Goal: Browse casually

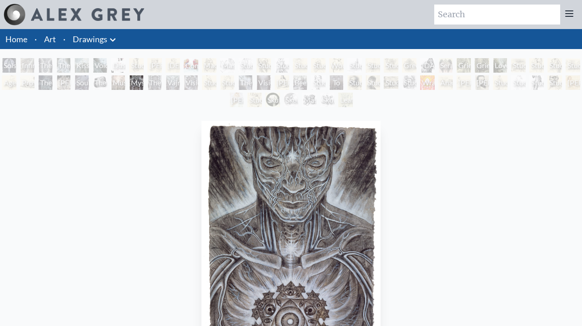
scroll to position [14, 0]
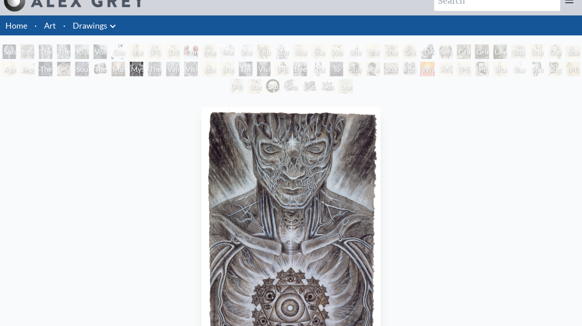
click at [98, 22] on link "Drawings" at bounding box center [90, 25] width 35 height 13
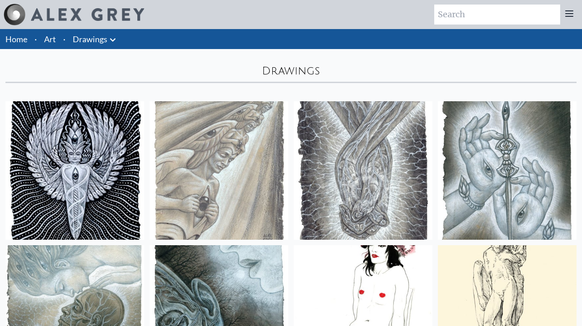
click at [54, 42] on link "Art" at bounding box center [50, 39] width 12 height 13
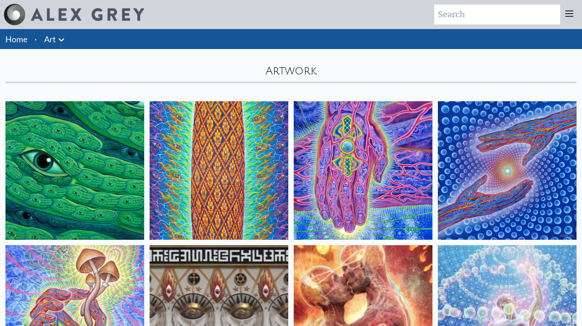
click at [61, 35] on icon at bounding box center [61, 40] width 11 height 11
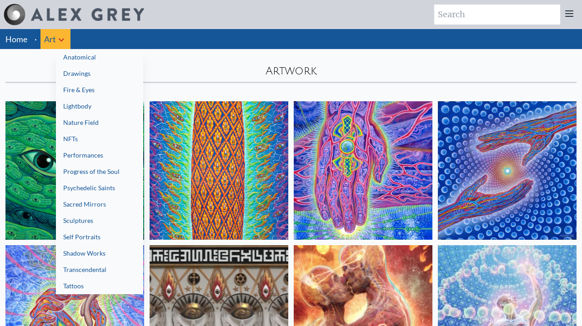
click at [120, 205] on link "Sacred Mirrors" at bounding box center [99, 204] width 87 height 16
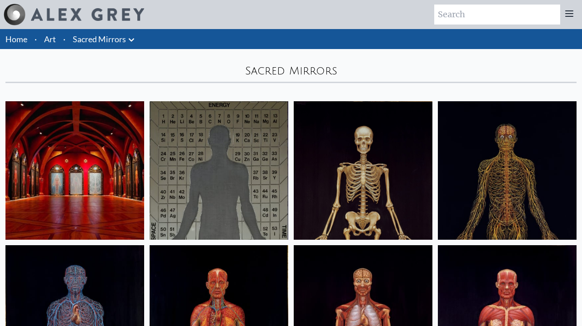
click at [98, 45] on link "Sacred Mirrors" at bounding box center [99, 39] width 53 height 13
click at [62, 36] on li "·" at bounding box center [65, 39] width 10 height 20
click at [60, 39] on li "·" at bounding box center [65, 39] width 10 height 20
click at [47, 46] on li "Art" at bounding box center [49, 39] width 19 height 20
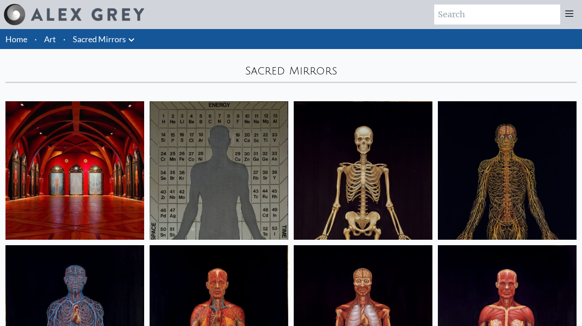
click at [47, 46] on li "Art" at bounding box center [49, 39] width 19 height 20
click at [50, 42] on link "Art" at bounding box center [50, 39] width 12 height 13
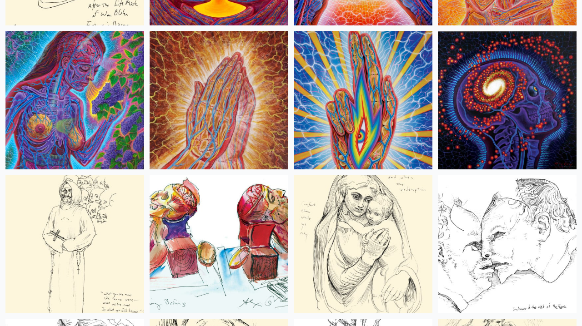
scroll to position [3382, 0]
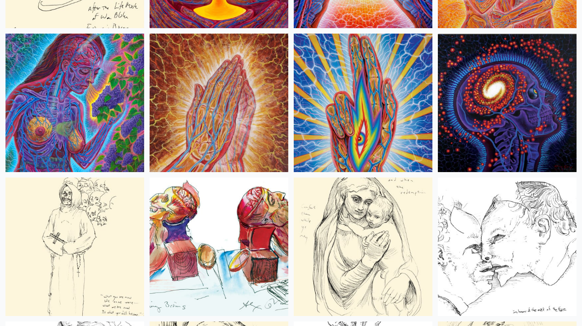
click at [476, 105] on img at bounding box center [507, 103] width 139 height 139
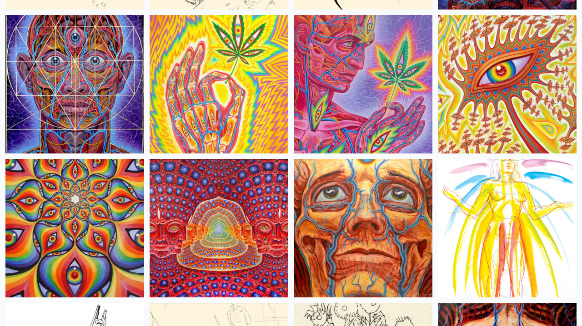
scroll to position [3983, 0]
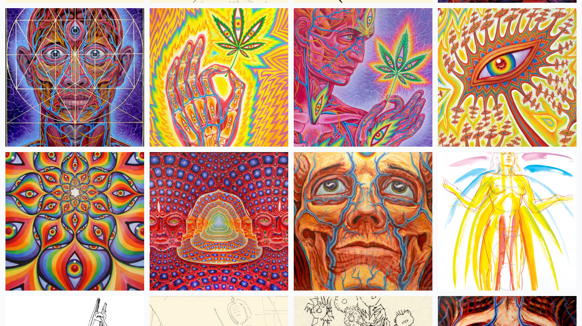
click at [67, 68] on img at bounding box center [74, 77] width 139 height 139
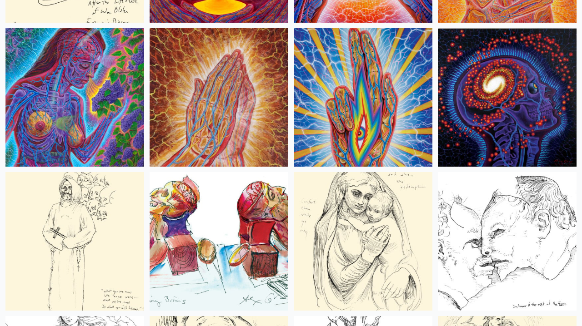
scroll to position [3413, 0]
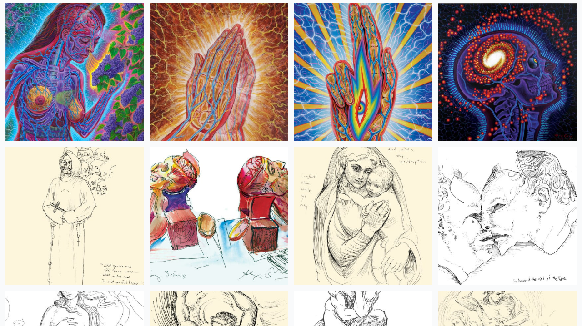
click at [484, 51] on img at bounding box center [507, 72] width 139 height 139
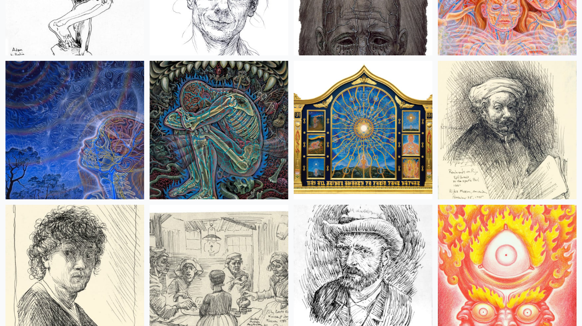
scroll to position [7539, 0]
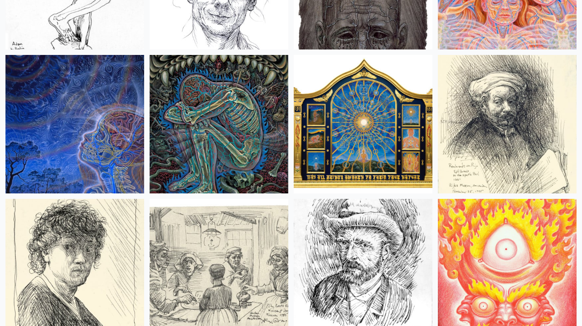
click at [87, 134] on img at bounding box center [74, 124] width 139 height 139
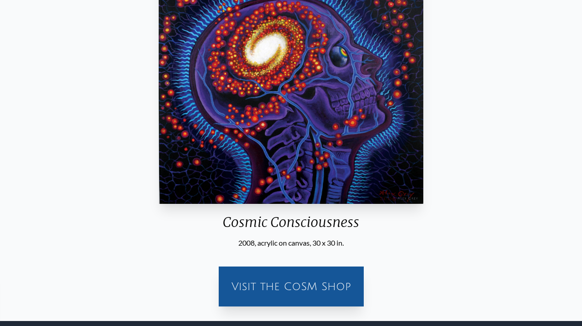
scroll to position [162, 0]
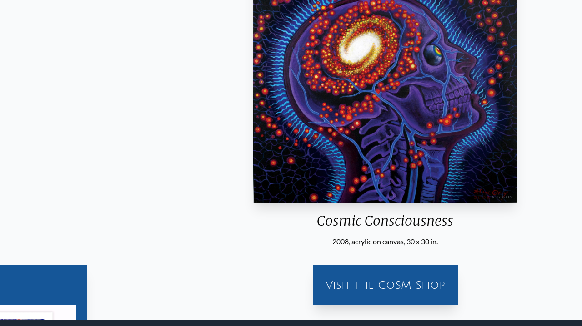
click at [311, 241] on div "Cosmic Consciousness 2008, acrylic on canvas, 30 x 30 in." at bounding box center [385, 92] width 272 height 309
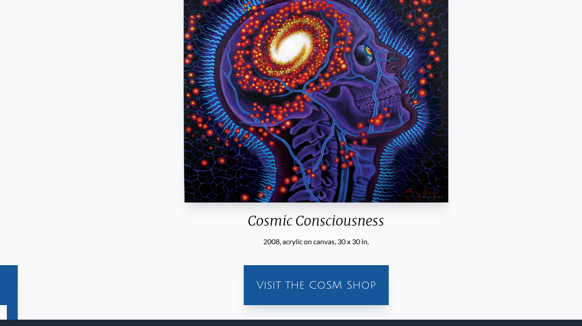
click at [250, 229] on div "Cosmic Consciousness" at bounding box center [316, 225] width 272 height 24
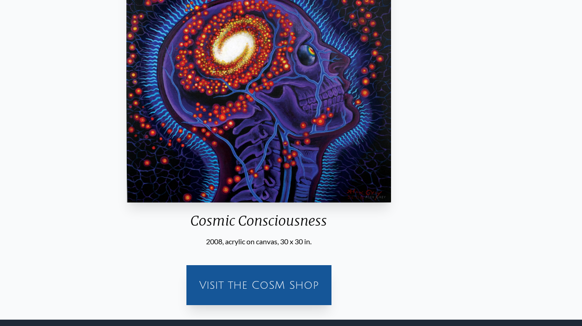
click at [313, 234] on div "Cosmic Consciousness 2008, acrylic on canvas, 30 x 30 in." at bounding box center [259, 92] width 272 height 309
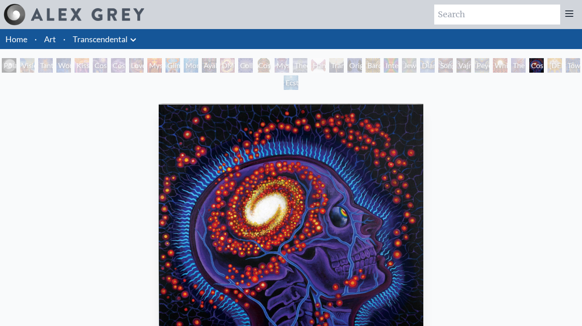
scroll to position [0, 0]
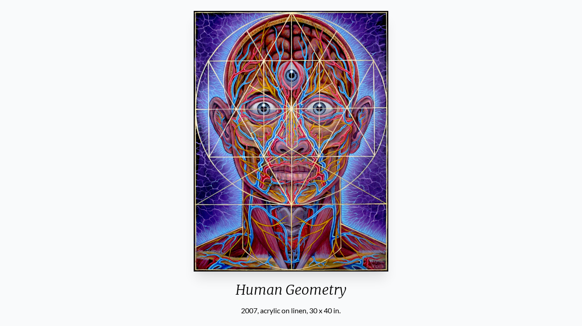
scroll to position [93, 0]
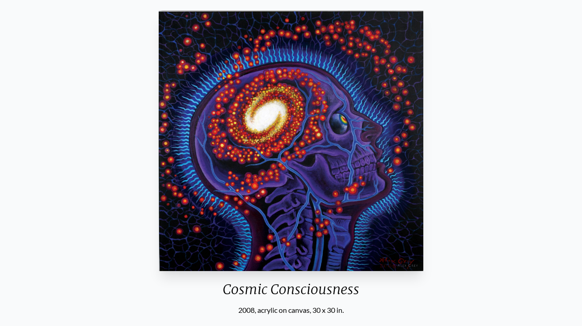
scroll to position [91, 0]
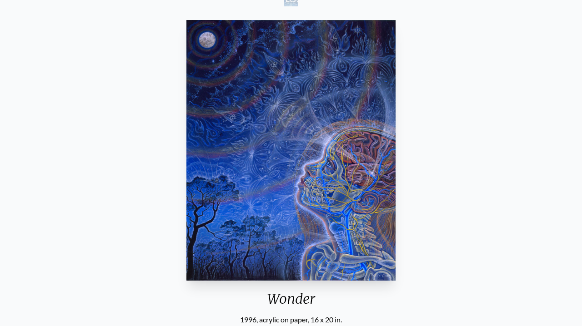
scroll to position [86, 0]
